Goal: Transaction & Acquisition: Purchase product/service

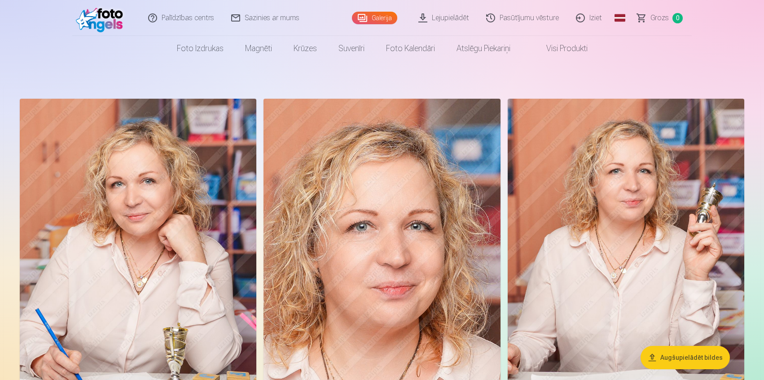
click at [453, 18] on link "Lejupielādēt" at bounding box center [444, 18] width 68 height 36
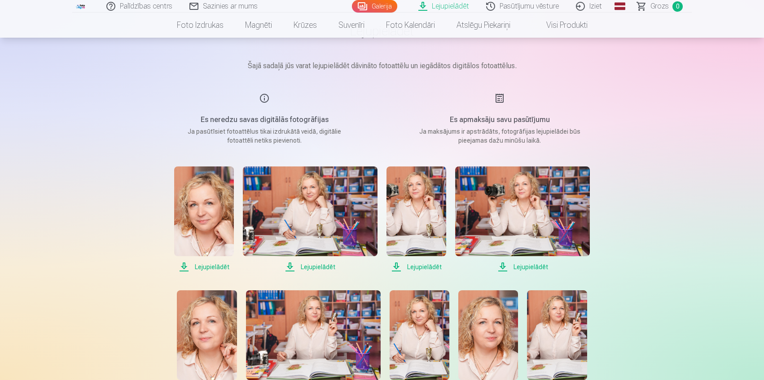
scroll to position [90, 0]
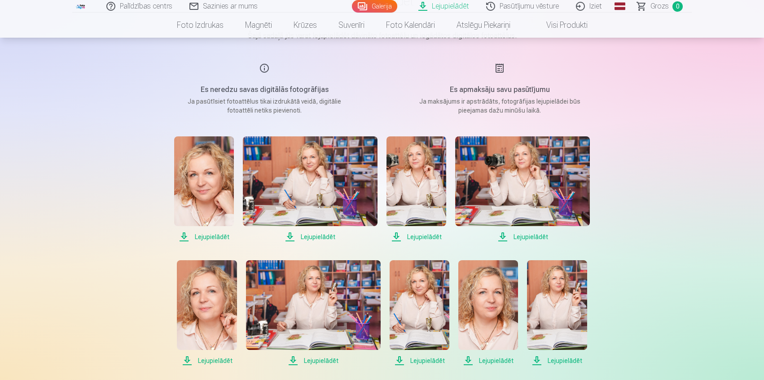
click at [218, 236] on span "Lejupielādēt" at bounding box center [204, 237] width 60 height 11
click at [315, 238] on span "Lejupielādēt" at bounding box center [310, 237] width 135 height 11
click at [429, 236] on span "Lejupielādēt" at bounding box center [416, 237] width 60 height 11
click at [530, 236] on span "Lejupielādēt" at bounding box center [522, 237] width 135 height 11
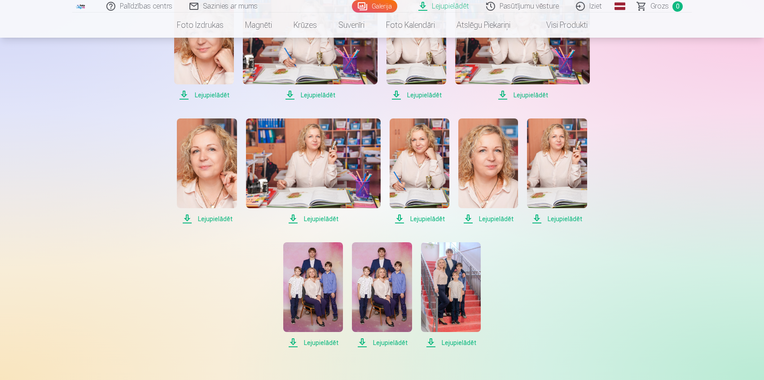
scroll to position [239, 0]
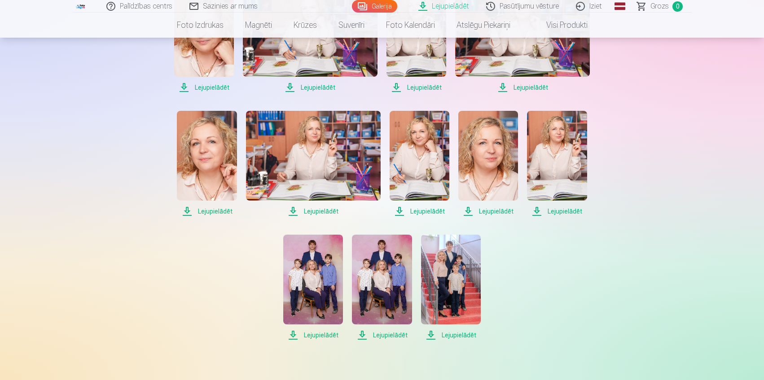
click at [217, 213] on span "Lejupielādēt" at bounding box center [207, 211] width 60 height 11
click at [333, 211] on span "Lejupielādēt" at bounding box center [313, 211] width 135 height 11
click at [430, 211] on span "Lejupielādēt" at bounding box center [419, 211] width 60 height 11
click at [496, 212] on span "Lejupielādēt" at bounding box center [488, 211] width 60 height 11
click at [559, 210] on span "Lejupielādēt" at bounding box center [557, 211] width 60 height 11
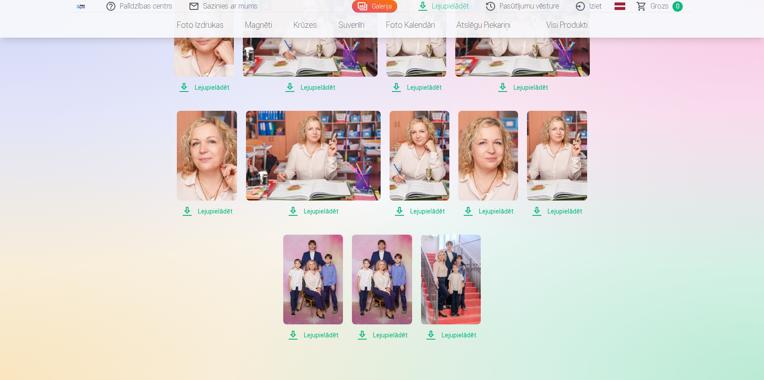
click at [320, 336] on span "Lejupielādēt" at bounding box center [313, 335] width 60 height 11
click at [396, 330] on span "Lejupielādēt" at bounding box center [382, 335] width 60 height 11
click at [454, 334] on span "Lejupielādēt" at bounding box center [451, 335] width 60 height 11
click at [564, 292] on div "Lejupielādēt Lejupielādēt Lejupielādēt Lejupielādēt Lejupielādēt Lejupielādēt L…" at bounding box center [381, 164] width 449 height 354
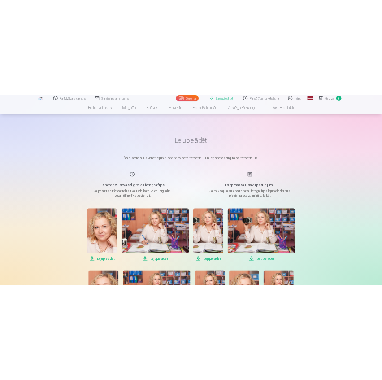
scroll to position [0, 0]
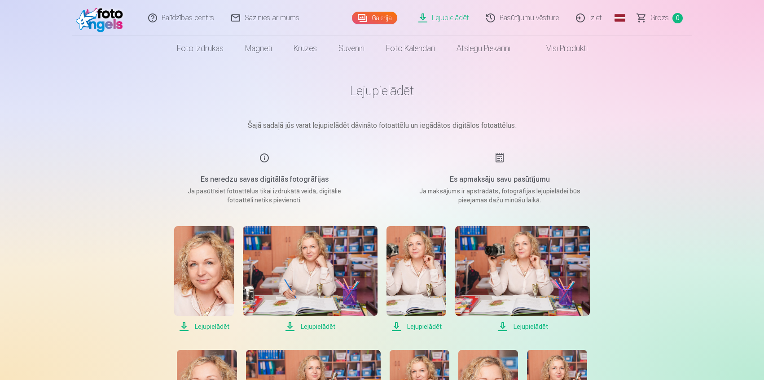
click at [528, 17] on link "Pasūtījumu vēsture" at bounding box center [523, 18] width 90 height 36
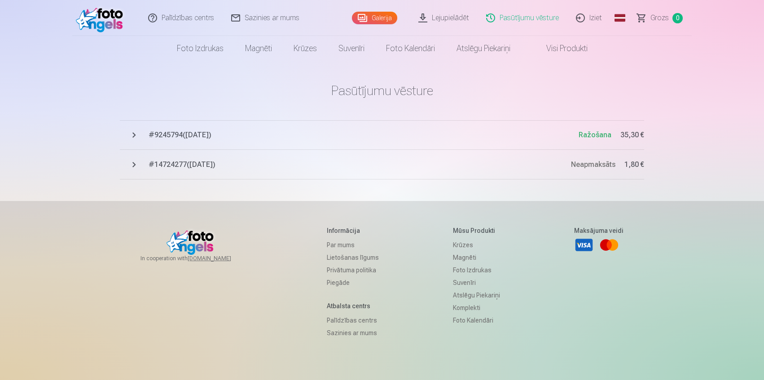
click at [371, 22] on link "Galerija" at bounding box center [374, 18] width 45 height 13
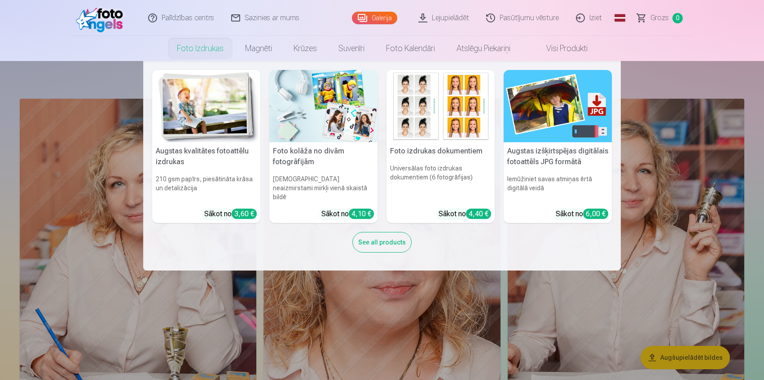
click at [197, 48] on link "Foto izdrukas" at bounding box center [200, 48] width 68 height 25
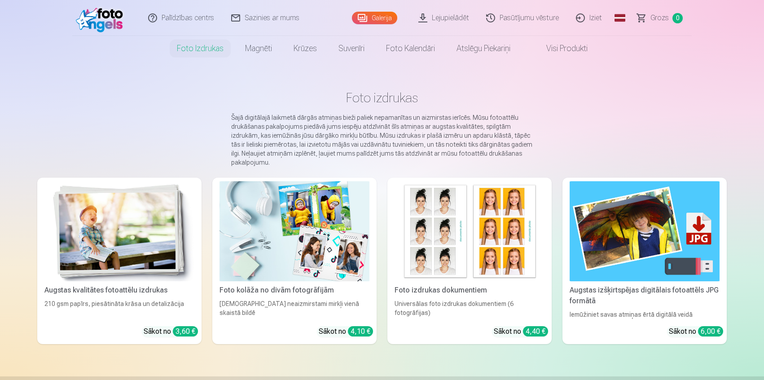
click at [123, 238] on img at bounding box center [119, 231] width 150 height 100
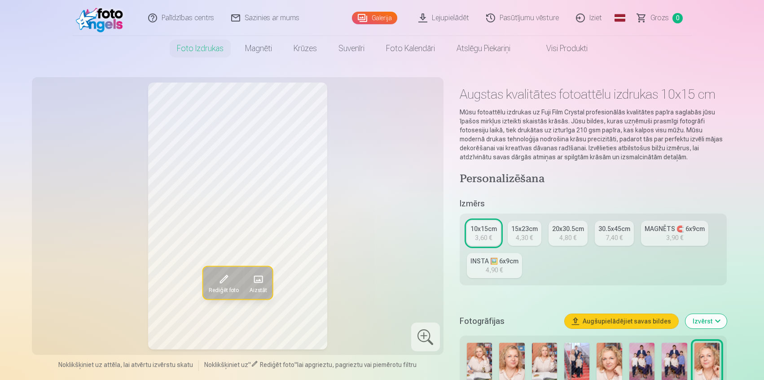
click at [645, 320] on button "Augšupielādējiet savas bildes" at bounding box center [621, 321] width 114 height 14
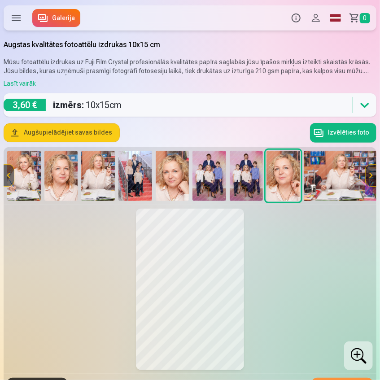
click at [85, 133] on button "Augšupielādējiet savas bildes" at bounding box center [61, 133] width 115 height 18
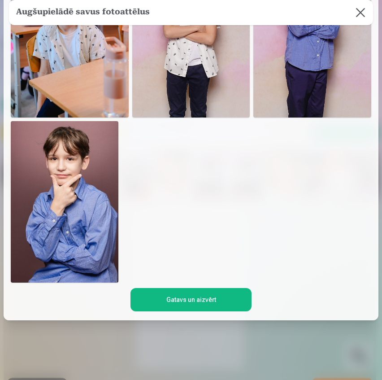
click at [209, 301] on button "Gatavs un aizvērt" at bounding box center [192, 299] width 122 height 23
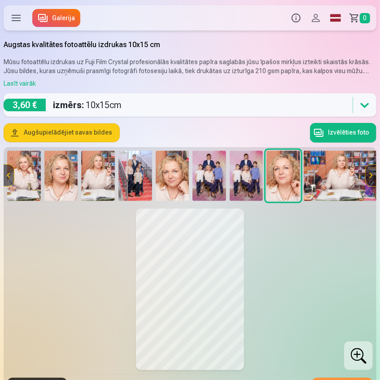
click at [318, 15] on button "Profils" at bounding box center [316, 17] width 20 height 25
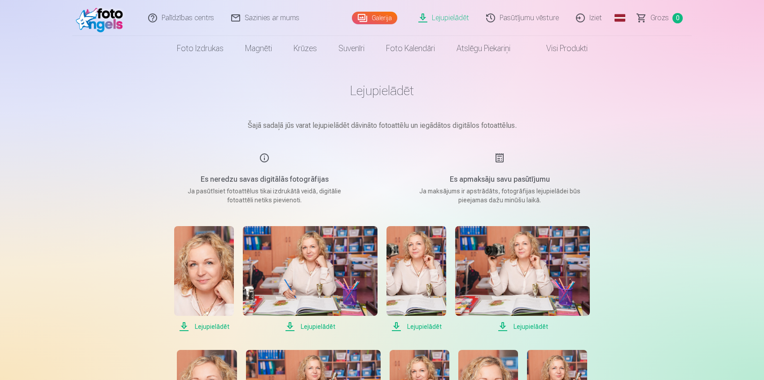
click at [379, 16] on link "Galerija" at bounding box center [374, 18] width 45 height 13
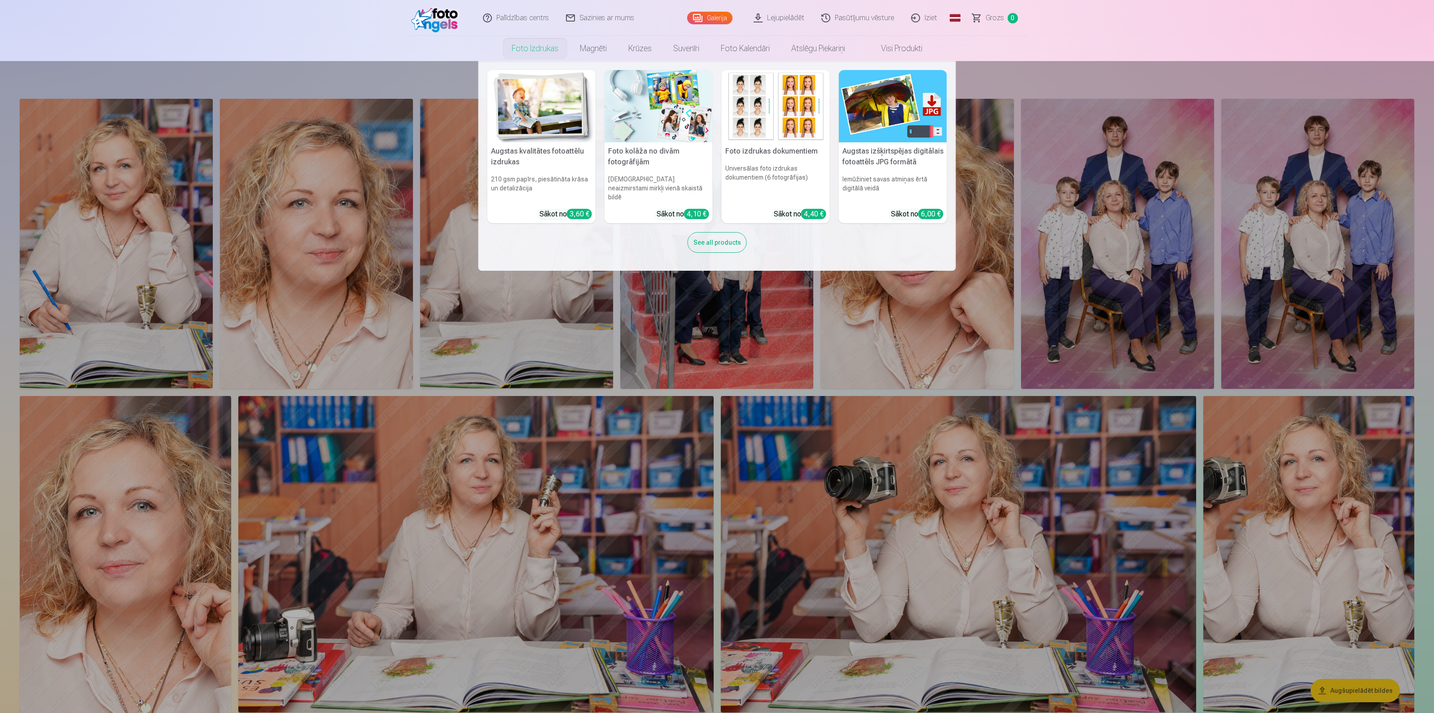
click at [542, 45] on link "Foto izdrukas" at bounding box center [535, 48] width 68 height 25
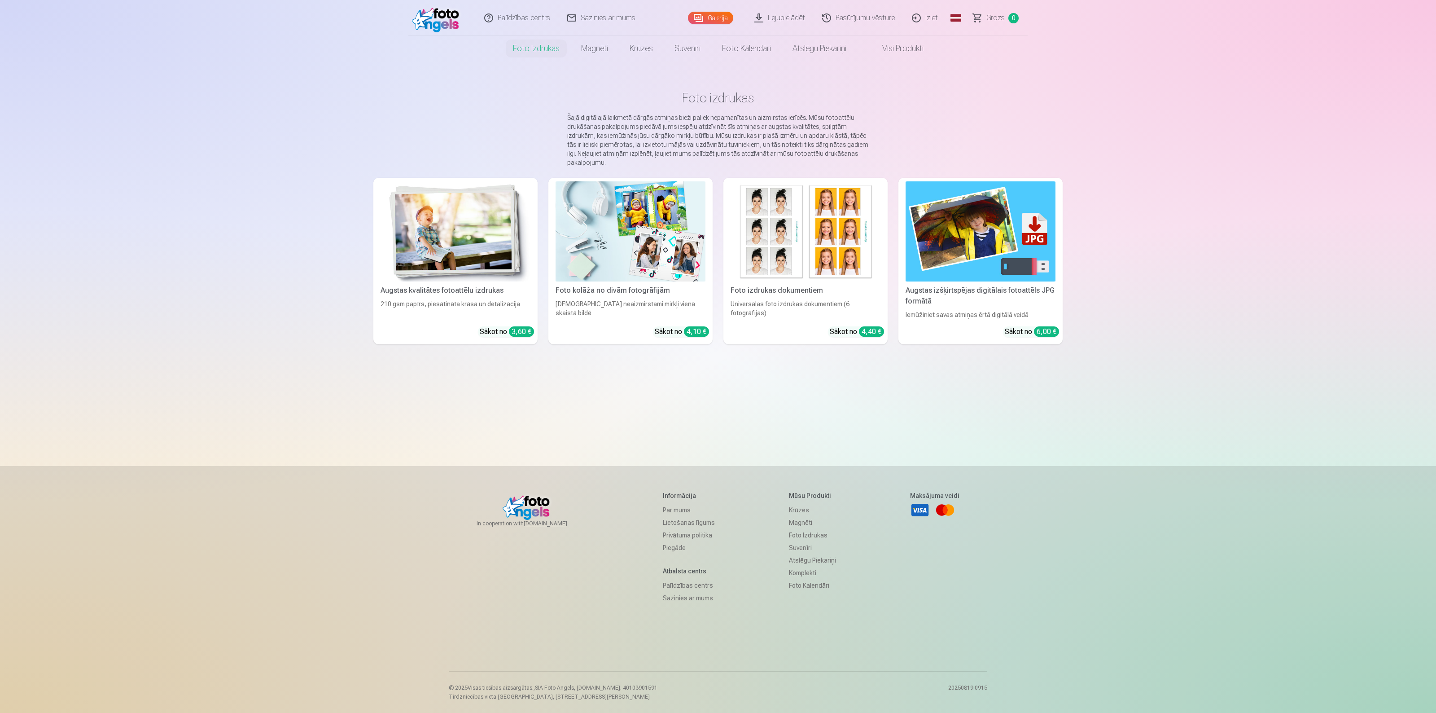
click at [472, 227] on img at bounding box center [455, 231] width 150 height 100
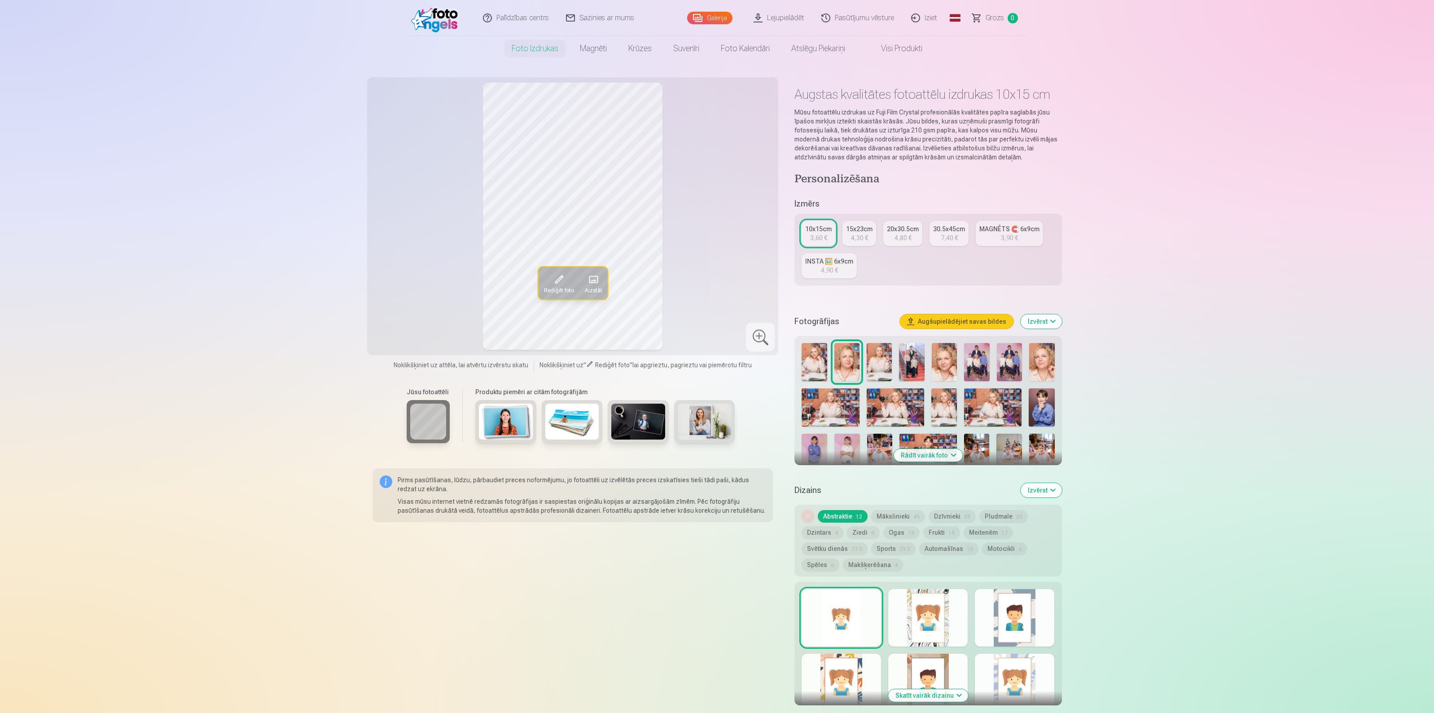
click at [763, 319] on button "Augšupielādējiet savas bildes" at bounding box center [957, 321] width 114 height 14
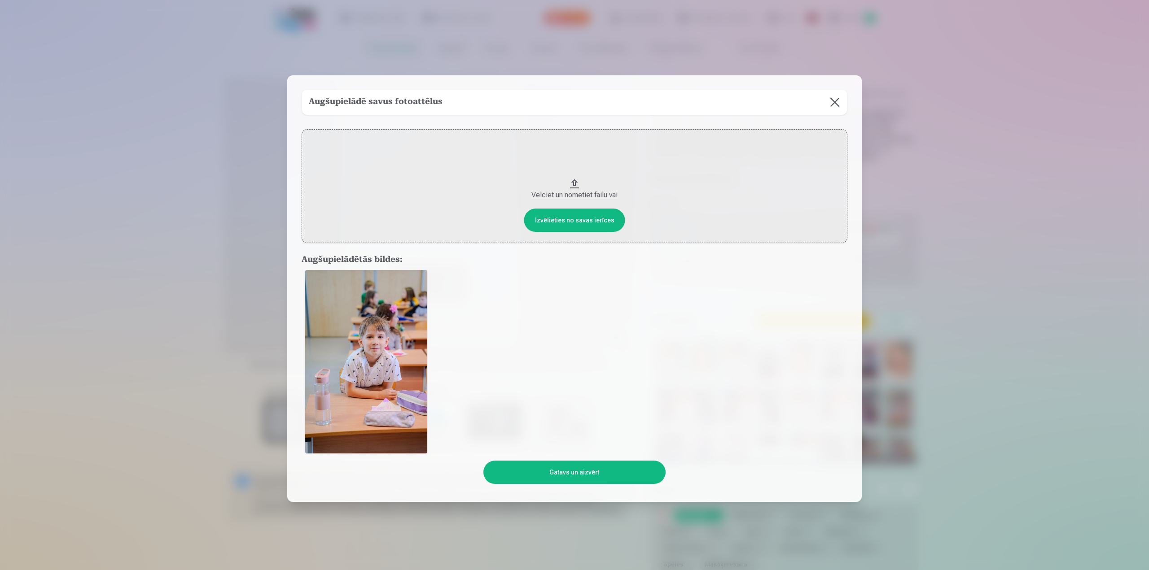
click at [763, 103] on button at bounding box center [834, 102] width 25 height 25
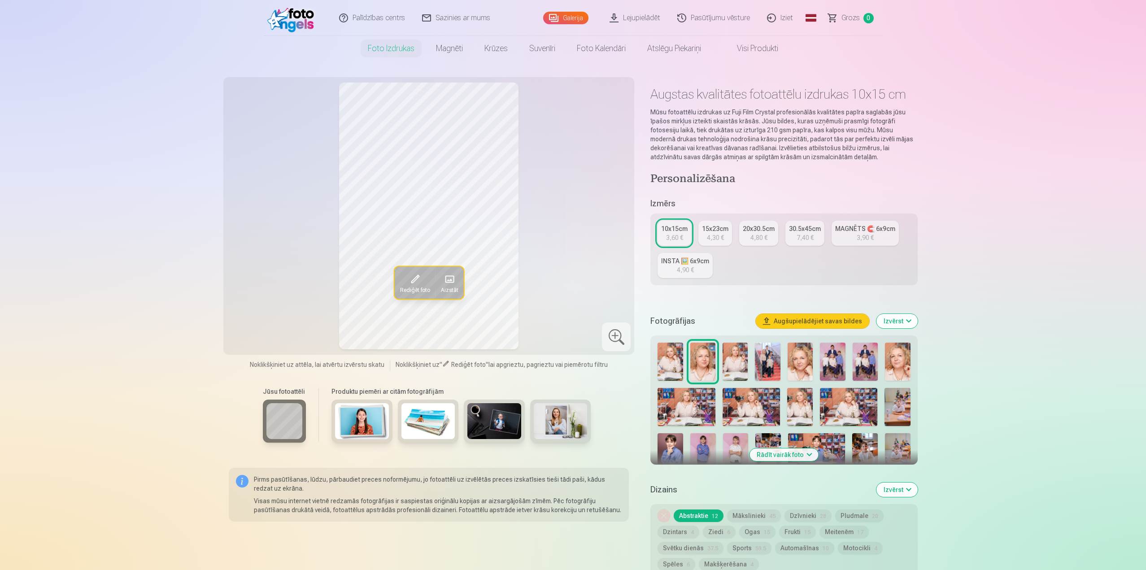
click at [763, 320] on button "Augšupielādējiet savas bildes" at bounding box center [813, 321] width 114 height 14
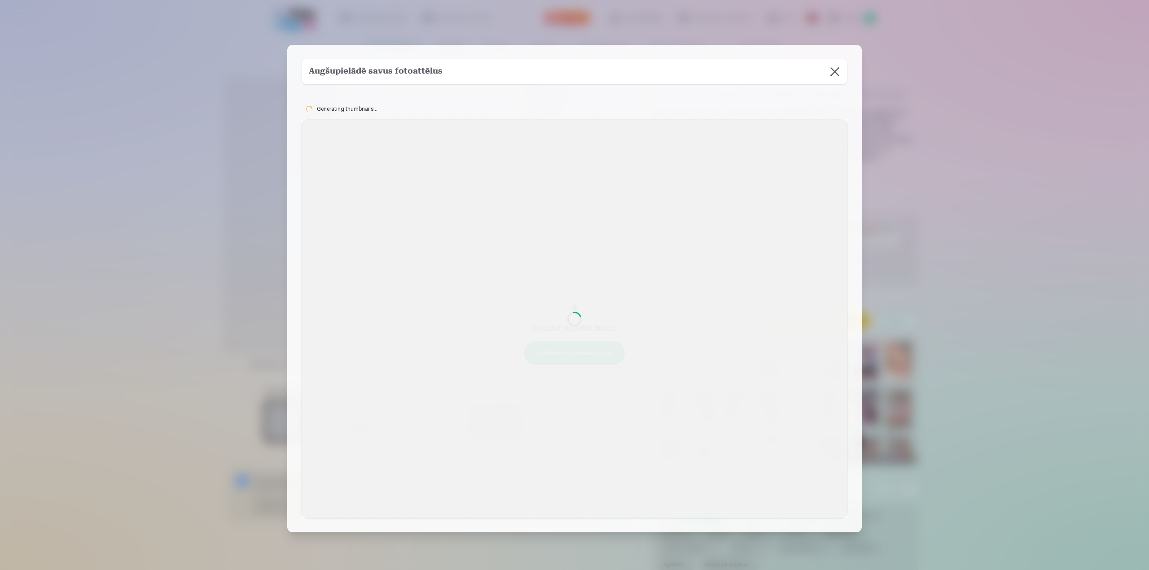
click at [763, 82] on button at bounding box center [834, 71] width 25 height 25
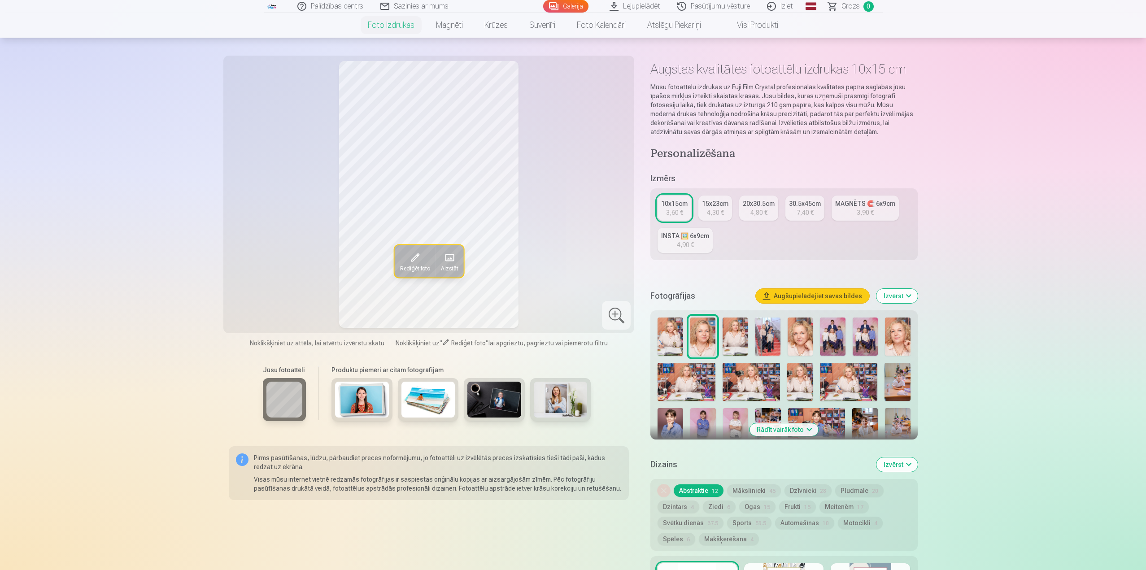
scroll to position [45, 0]
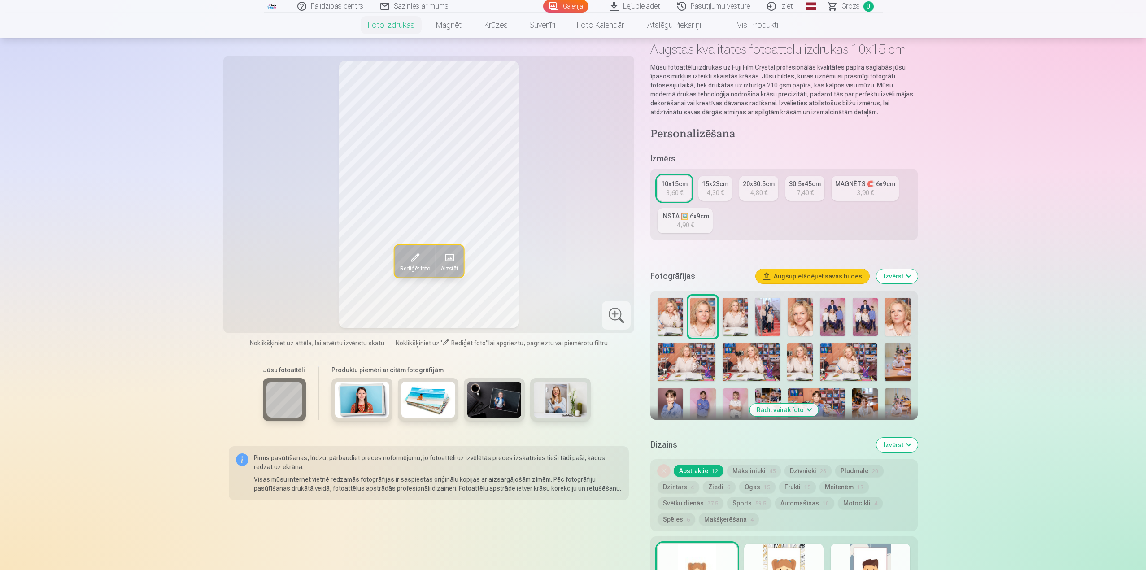
click at [763, 380] on img at bounding box center [898, 408] width 26 height 38
click at [763, 362] on img at bounding box center [898, 362] width 26 height 39
click at [763, 380] on img at bounding box center [898, 408] width 26 height 38
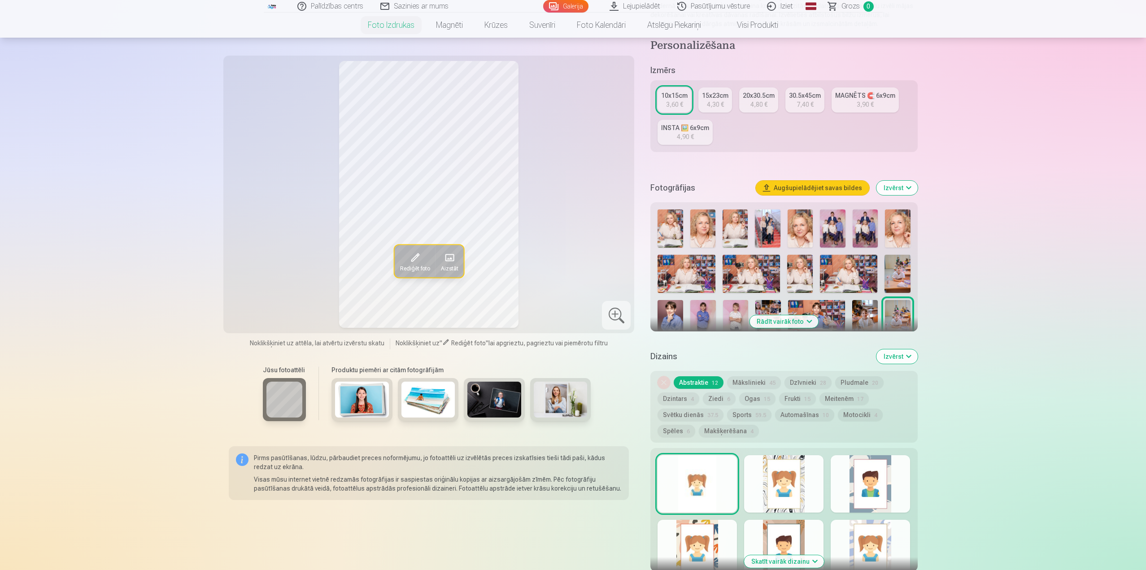
scroll to position [135, 0]
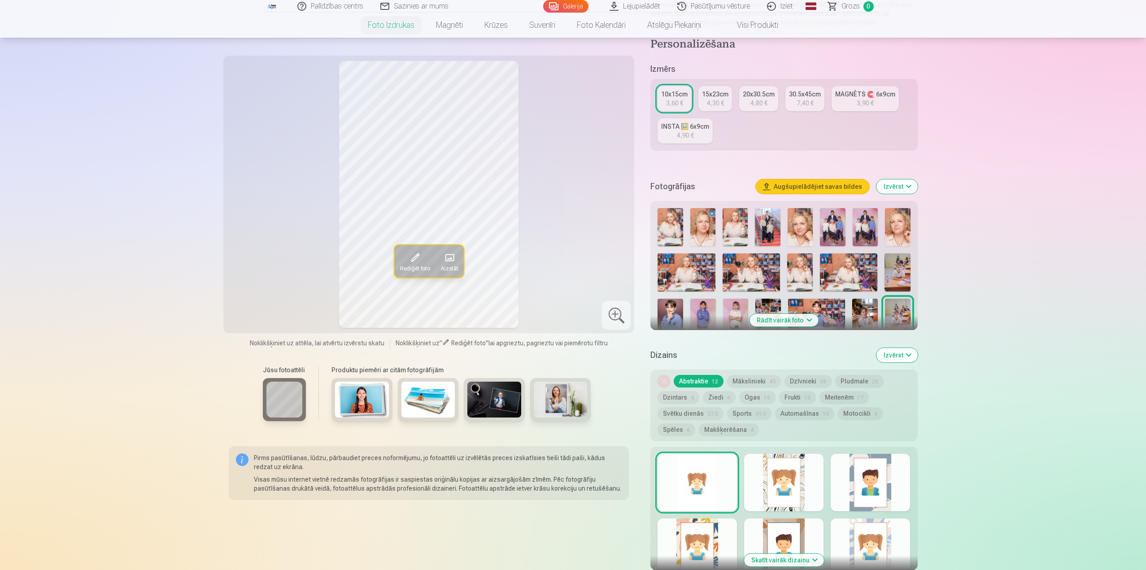
click at [763, 355] on button "Izvērst" at bounding box center [897, 355] width 41 height 14
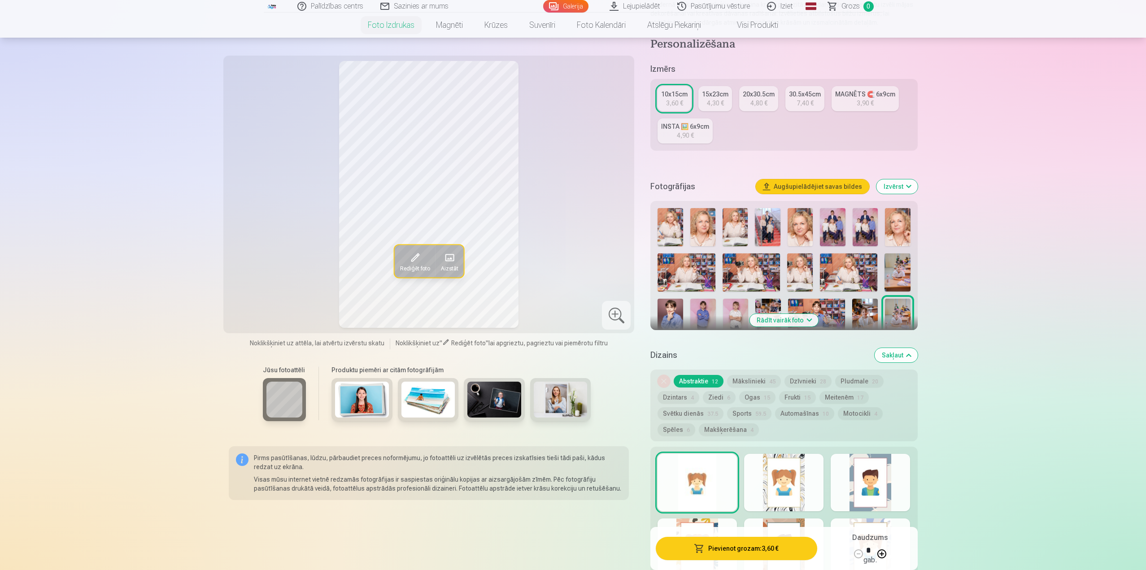
click at [763, 356] on button "Sakļaut" at bounding box center [896, 355] width 43 height 14
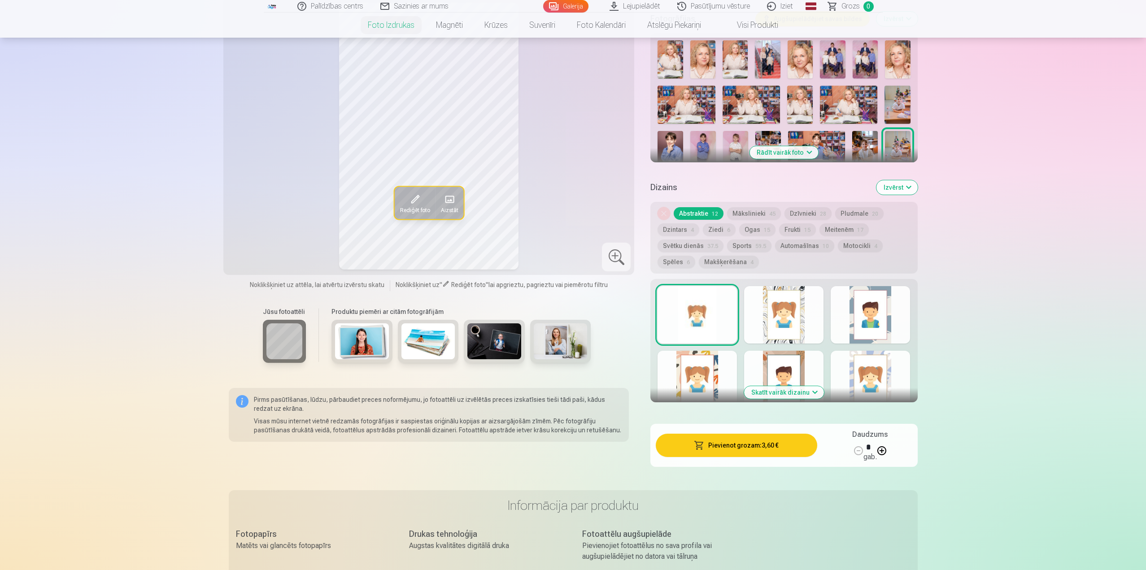
scroll to position [310, 0]
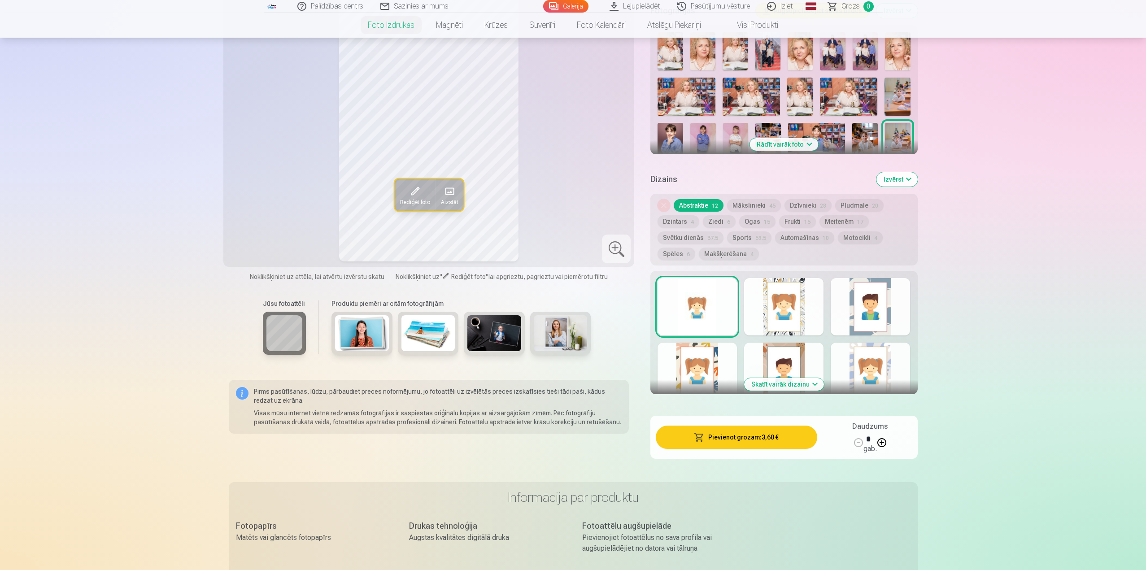
click at [763, 144] on button "Rādīt vairāk foto" at bounding box center [784, 144] width 69 height 13
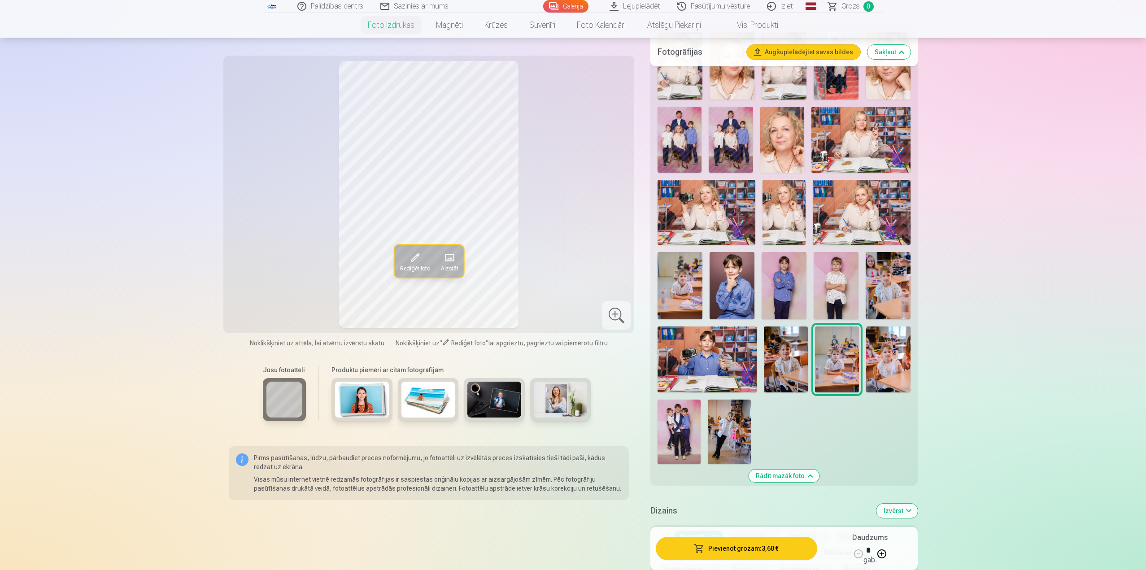
scroll to position [355, 0]
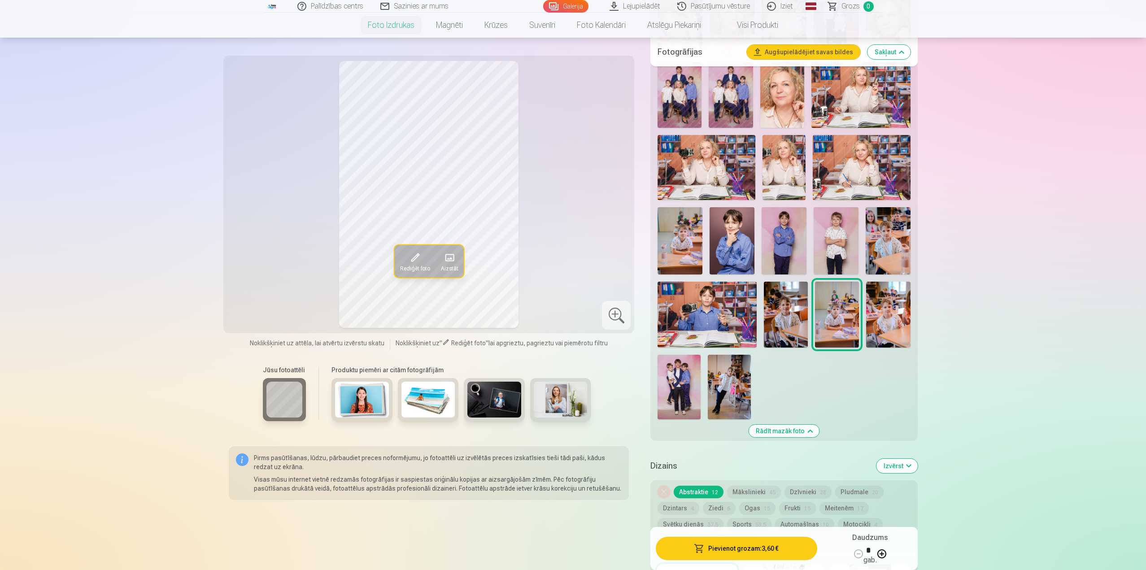
click at [425, 265] on span "Rediģēt foto" at bounding box center [415, 268] width 30 height 7
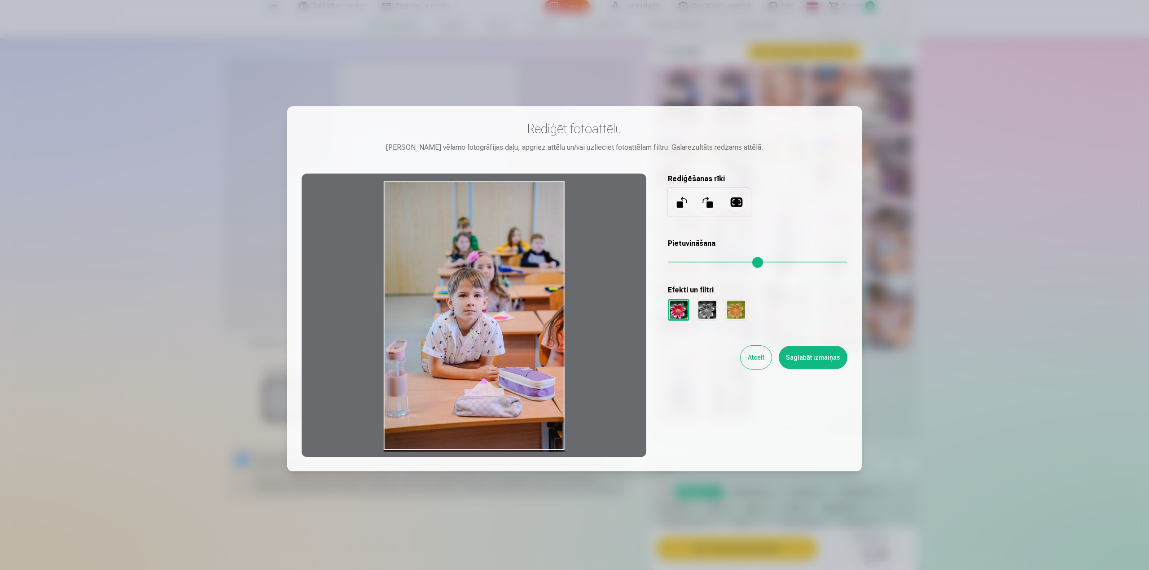
drag, startPoint x: 491, startPoint y: 319, endPoint x: 451, endPoint y: 276, distance: 58.8
click at [442, 281] on div at bounding box center [474, 316] width 345 height 284
drag, startPoint x: 484, startPoint y: 241, endPoint x: 548, endPoint y: 244, distance: 64.2
click at [519, 252] on div at bounding box center [474, 316] width 345 height 284
click at [705, 309] on div at bounding box center [707, 310] width 22 height 22
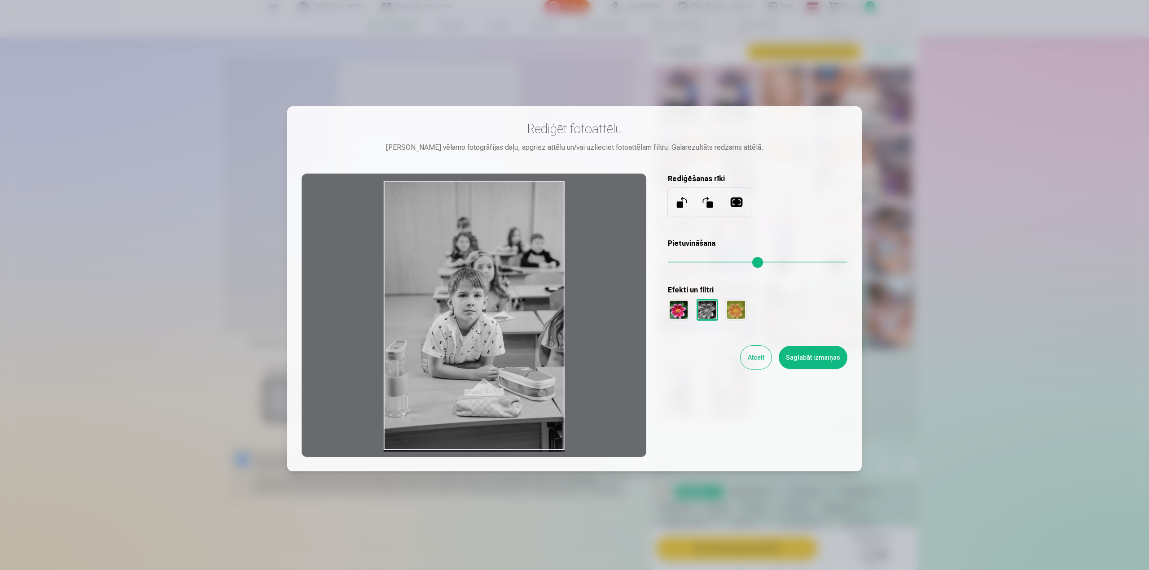
click at [734, 312] on div at bounding box center [736, 310] width 22 height 22
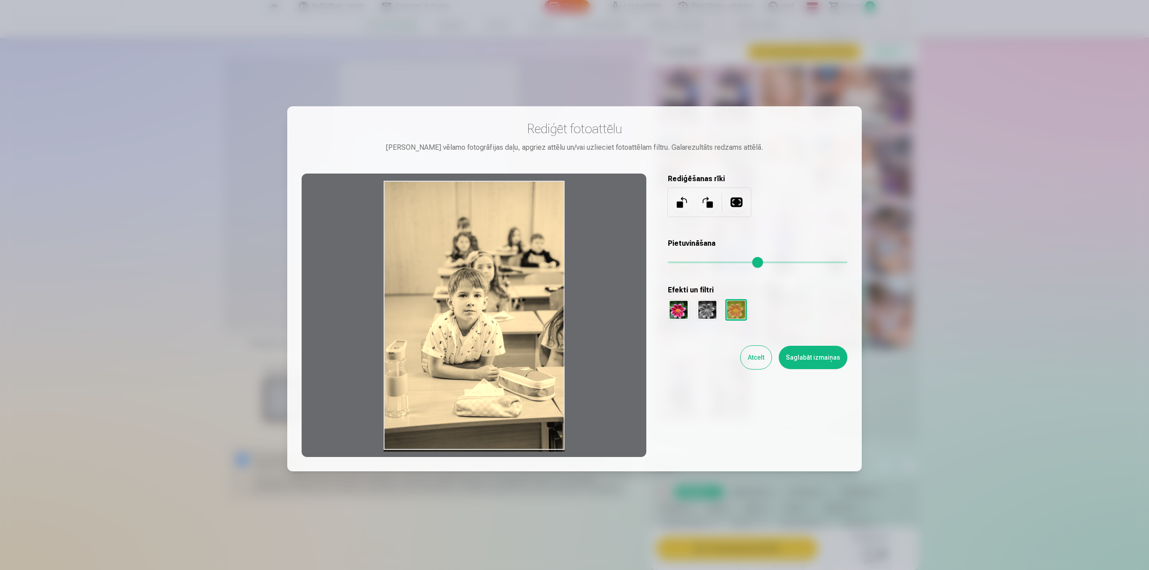
click at [671, 315] on div at bounding box center [679, 310] width 22 height 22
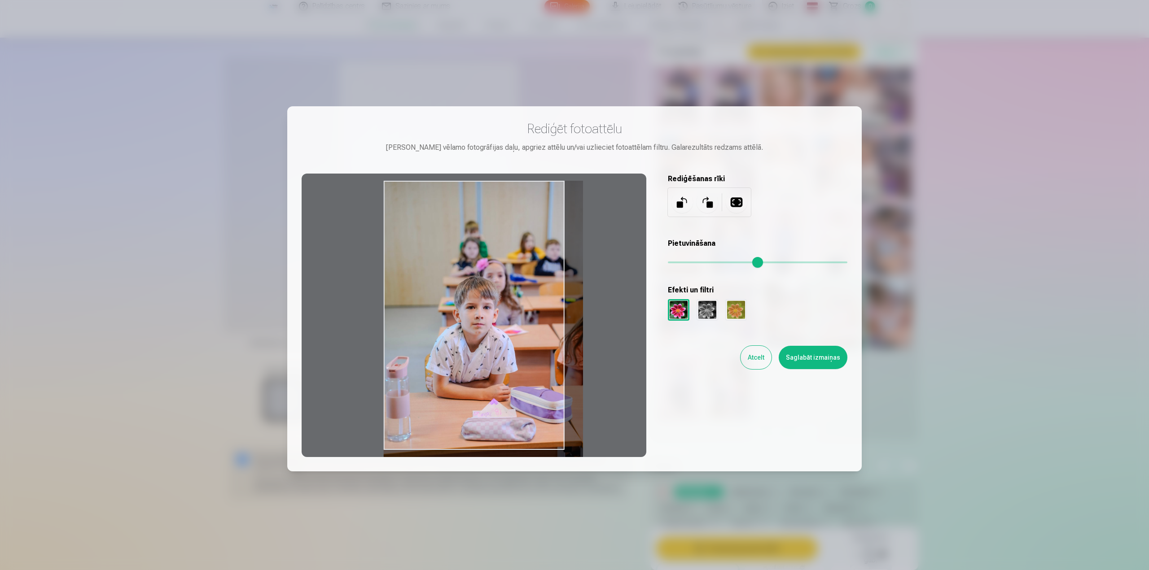
type input "*"
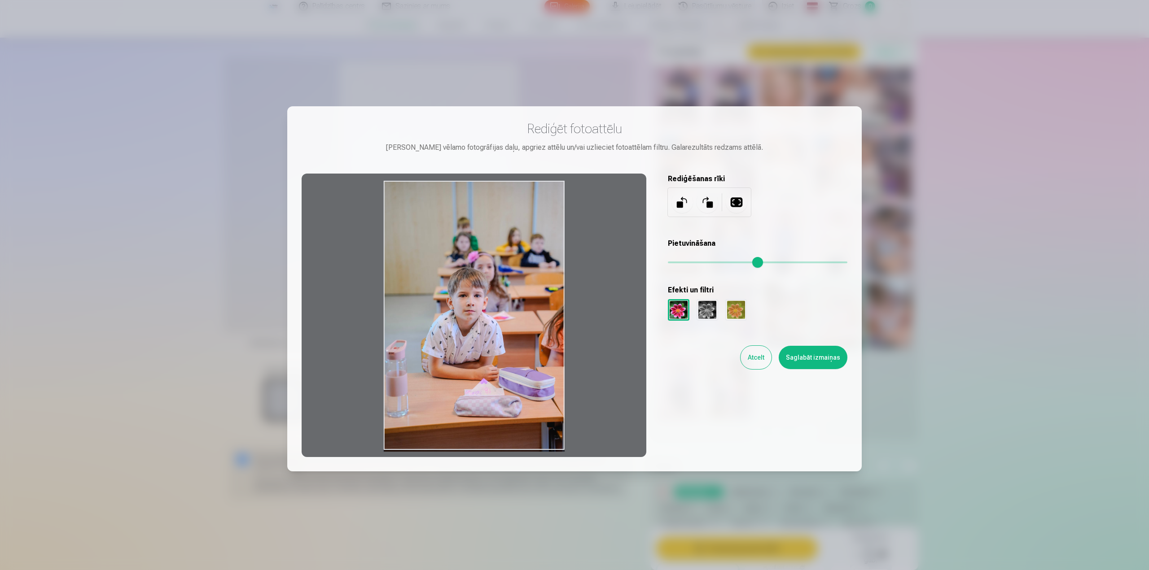
drag, startPoint x: 673, startPoint y: 263, endPoint x: 623, endPoint y: 281, distance: 52.9
click at [668, 263] on input "range" at bounding box center [757, 263] width 179 height 2
click at [757, 363] on button "Atcelt" at bounding box center [755, 357] width 31 height 23
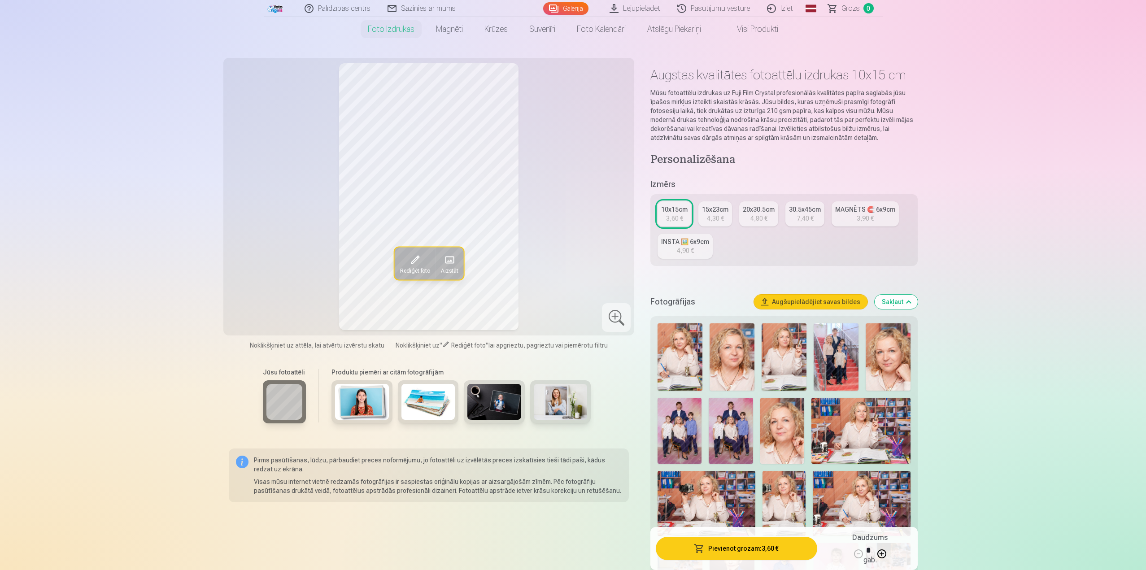
scroll to position [0, 0]
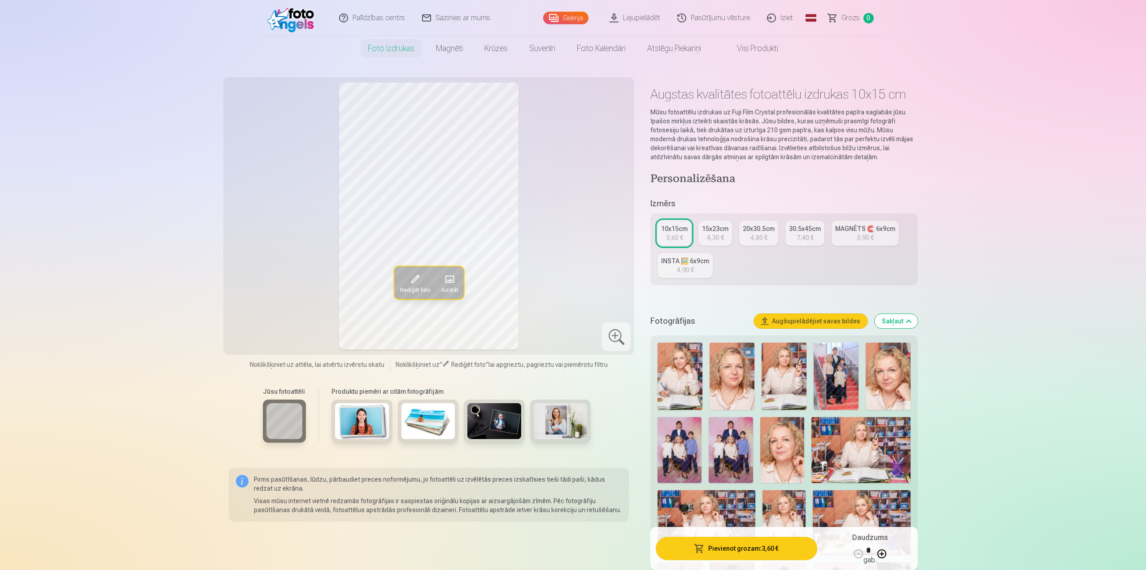
click at [763, 16] on link "Iziet" at bounding box center [780, 18] width 43 height 36
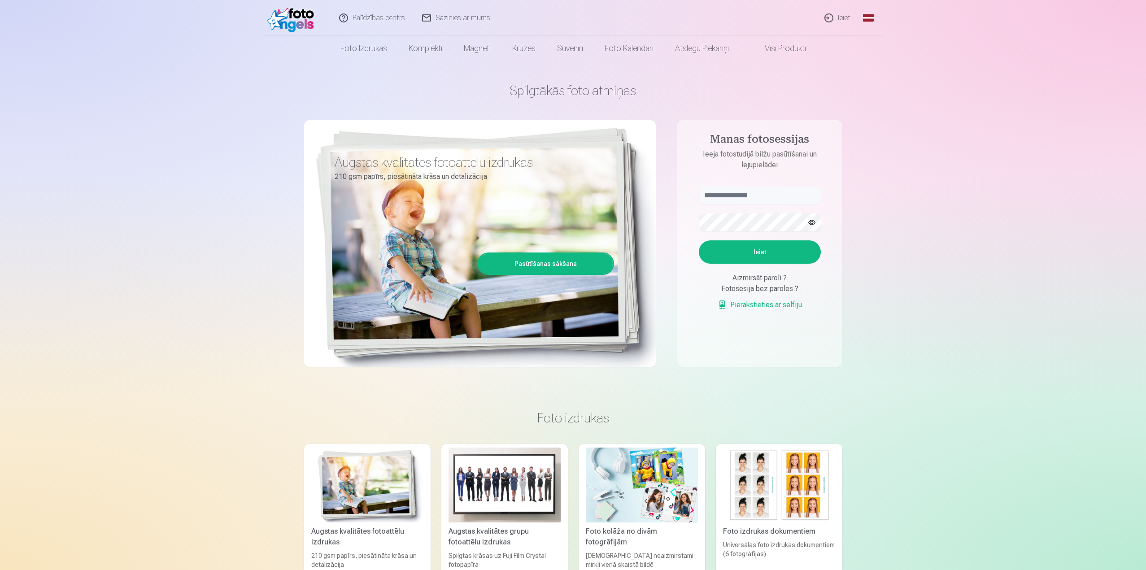
click at [846, 21] on link "Ieiet" at bounding box center [838, 18] width 43 height 36
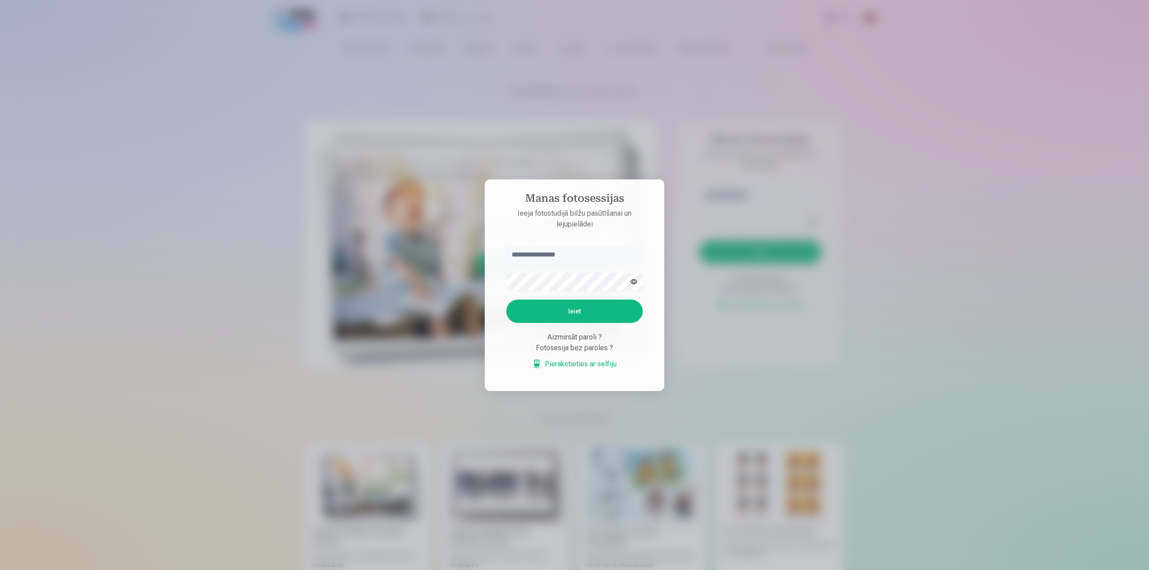
click at [576, 364] on link "Pierakstieties ar selfiju" at bounding box center [574, 364] width 84 height 11
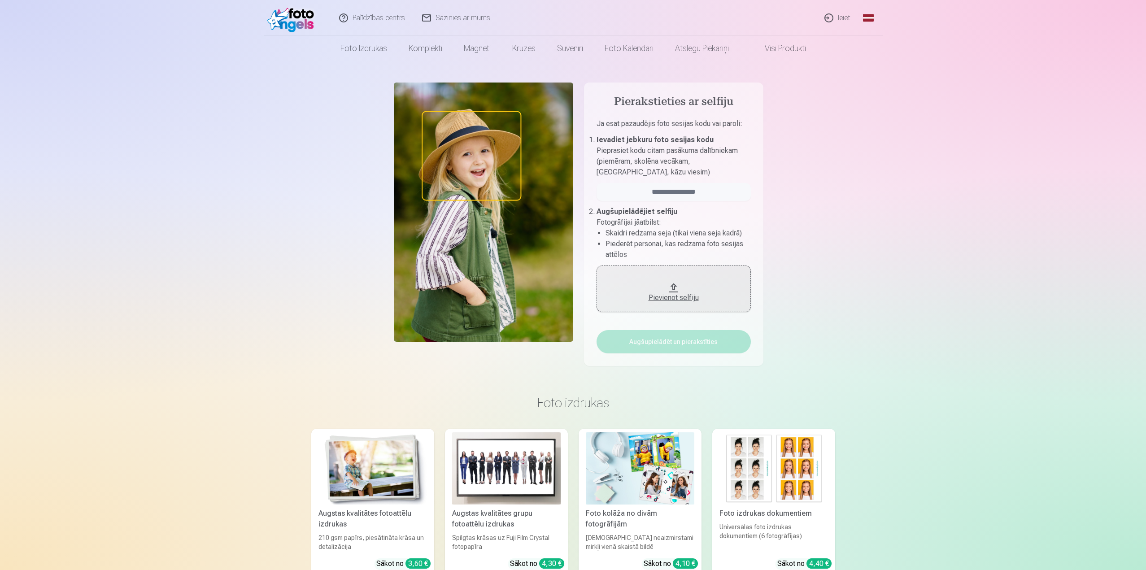
click at [778, 46] on link "Visi produkti" at bounding box center [778, 48] width 77 height 25
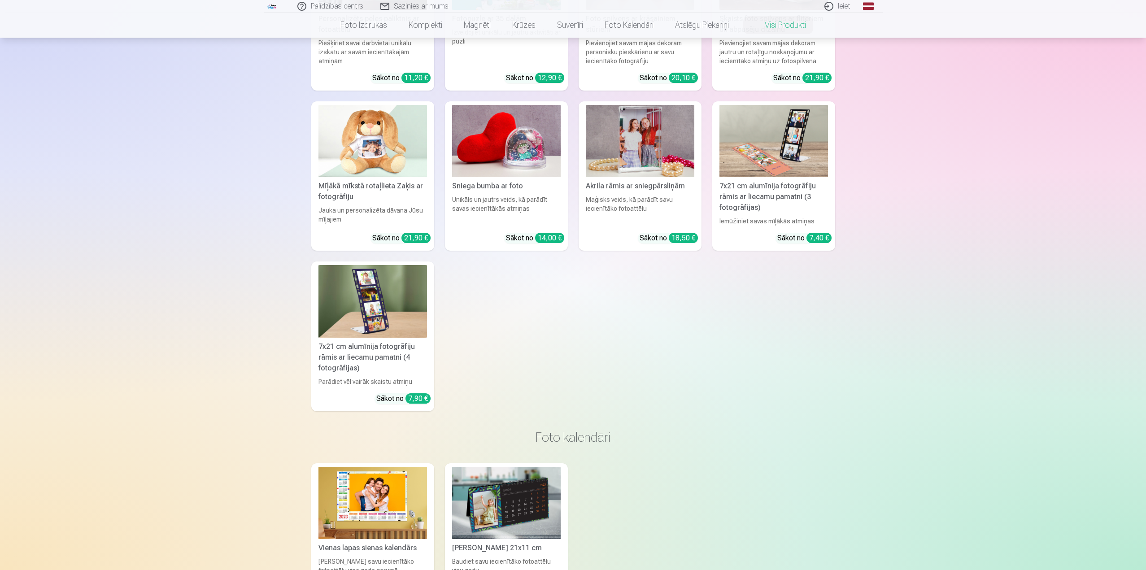
scroll to position [1513, 0]
